Goal: Find specific page/section: Find specific page/section

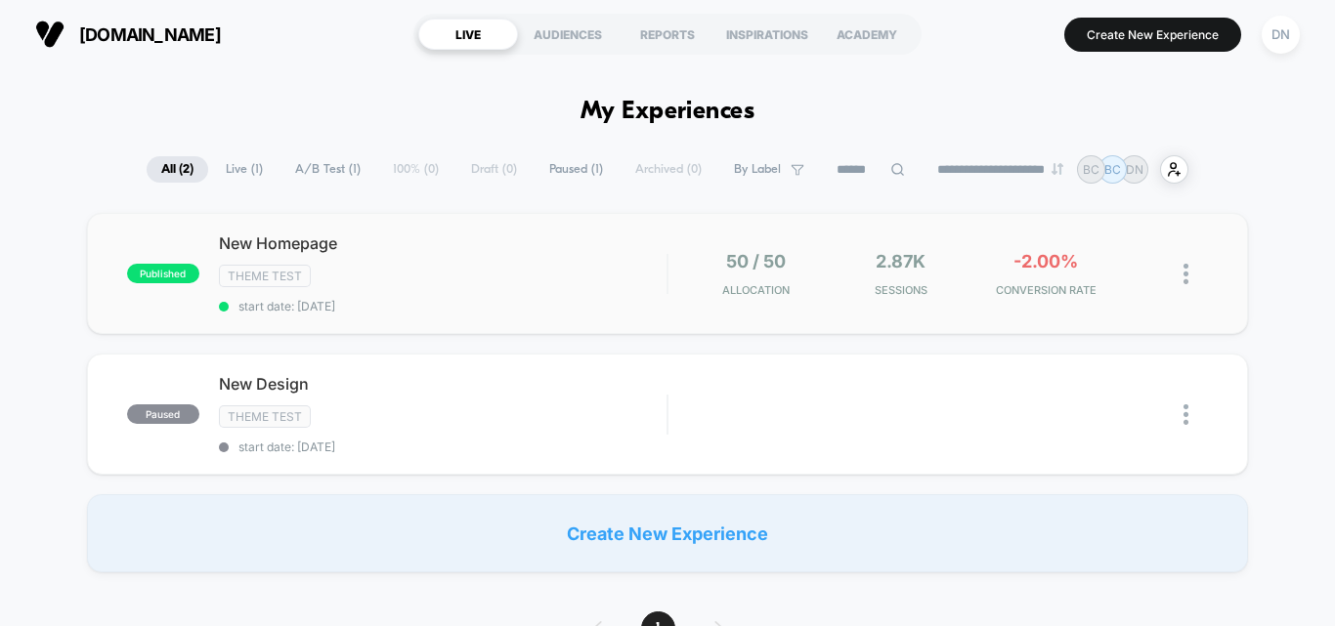
click at [1183, 279] on img at bounding box center [1185, 274] width 5 height 21
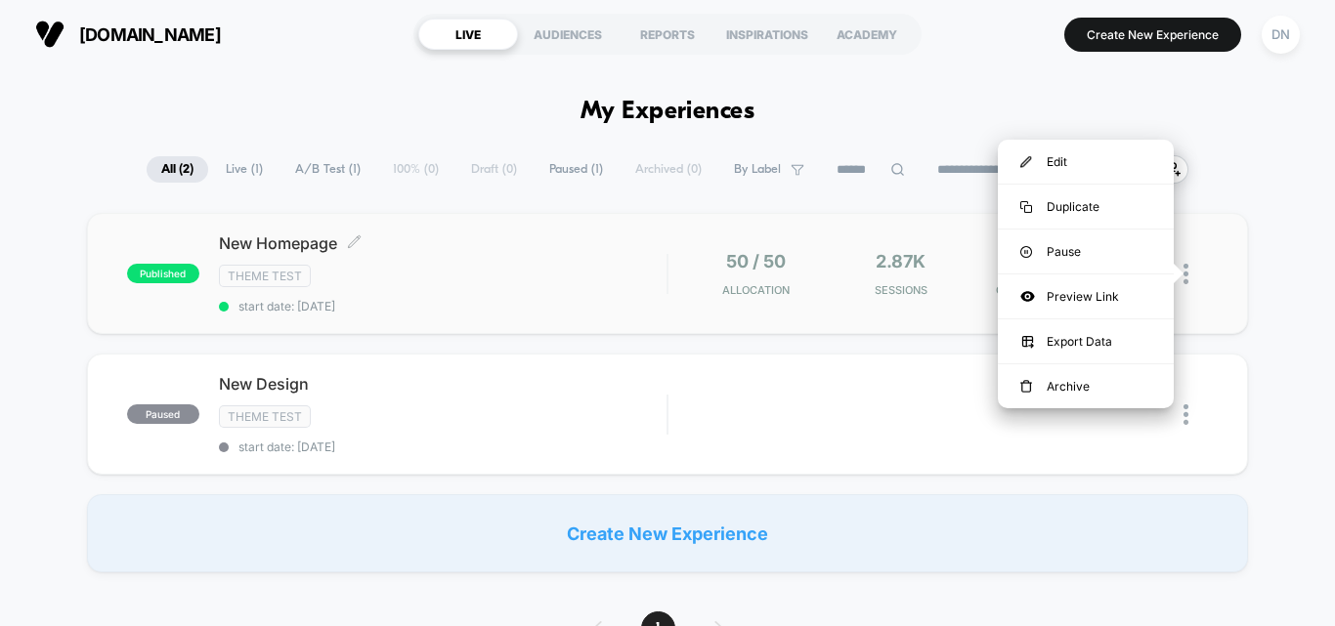
click at [364, 269] on div "Theme Test" at bounding box center [443, 276] width 448 height 22
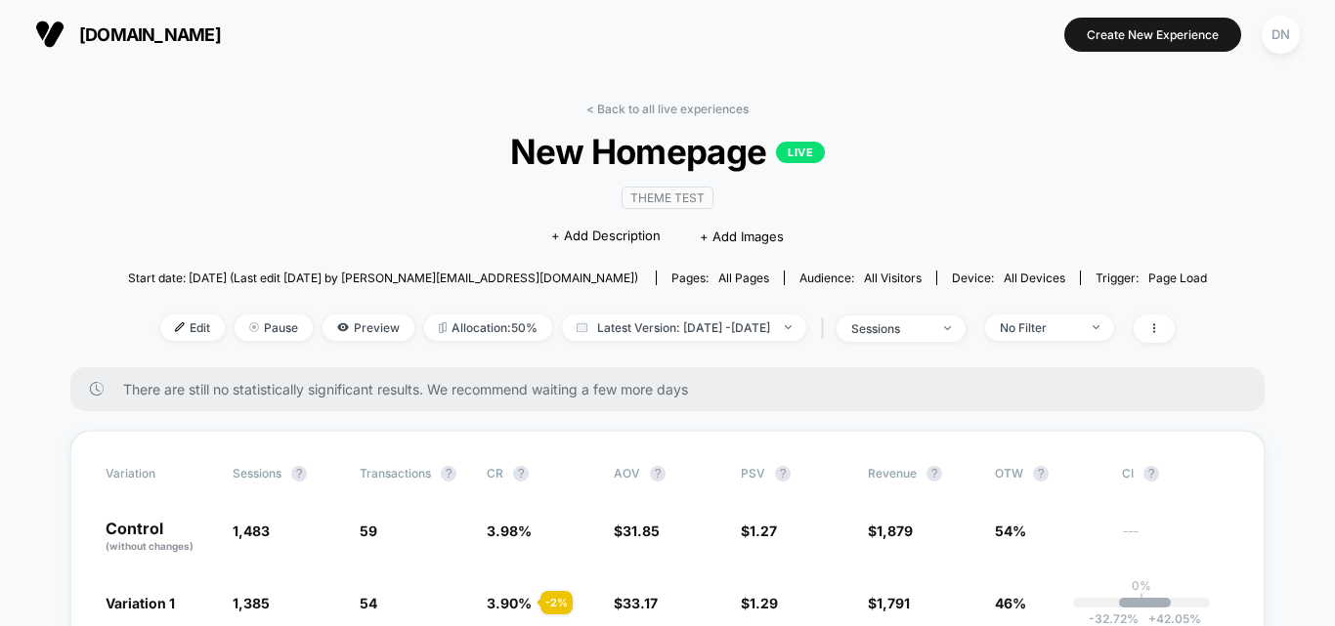
click at [622, 109] on link "< Back to all live experiences" at bounding box center [667, 109] width 162 height 15
